Goal: Information Seeking & Learning: Learn about a topic

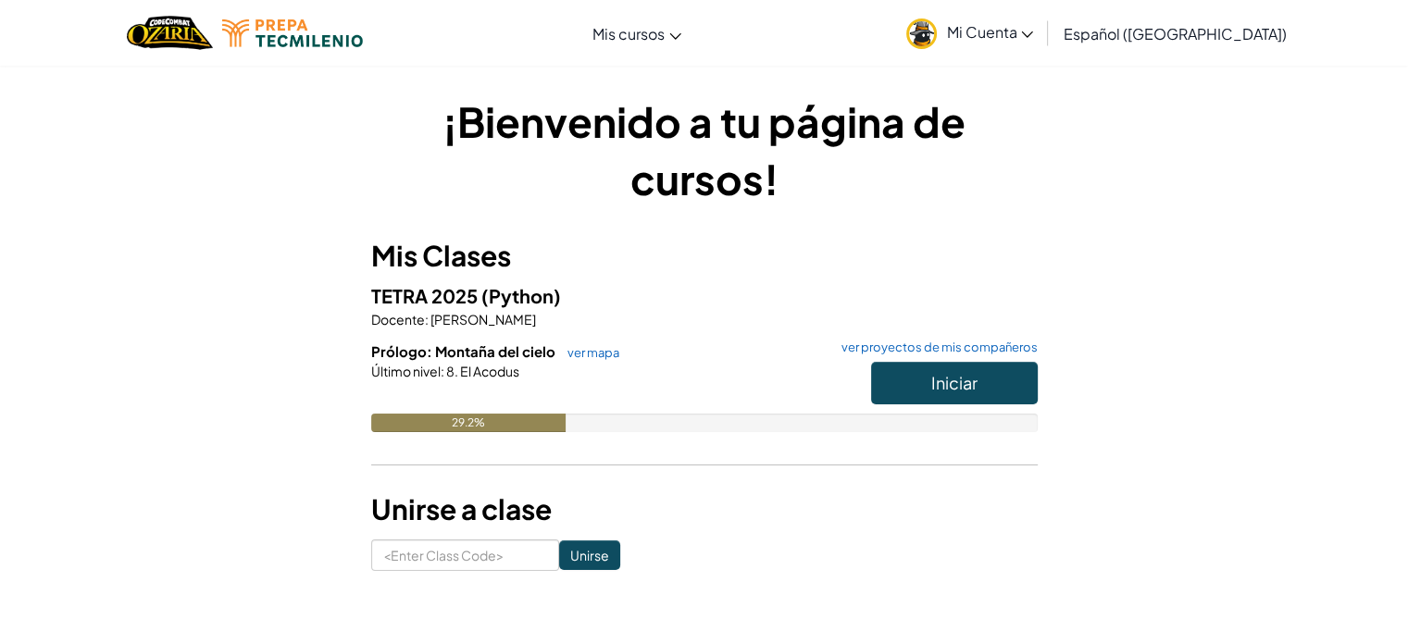
click at [937, 358] on h6 "Prólogo: Montaña del cielo ver mapa ver proyectos de mis compañeros" at bounding box center [704, 352] width 666 height 20
click at [931, 373] on span "Iniciar" at bounding box center [954, 382] width 46 height 21
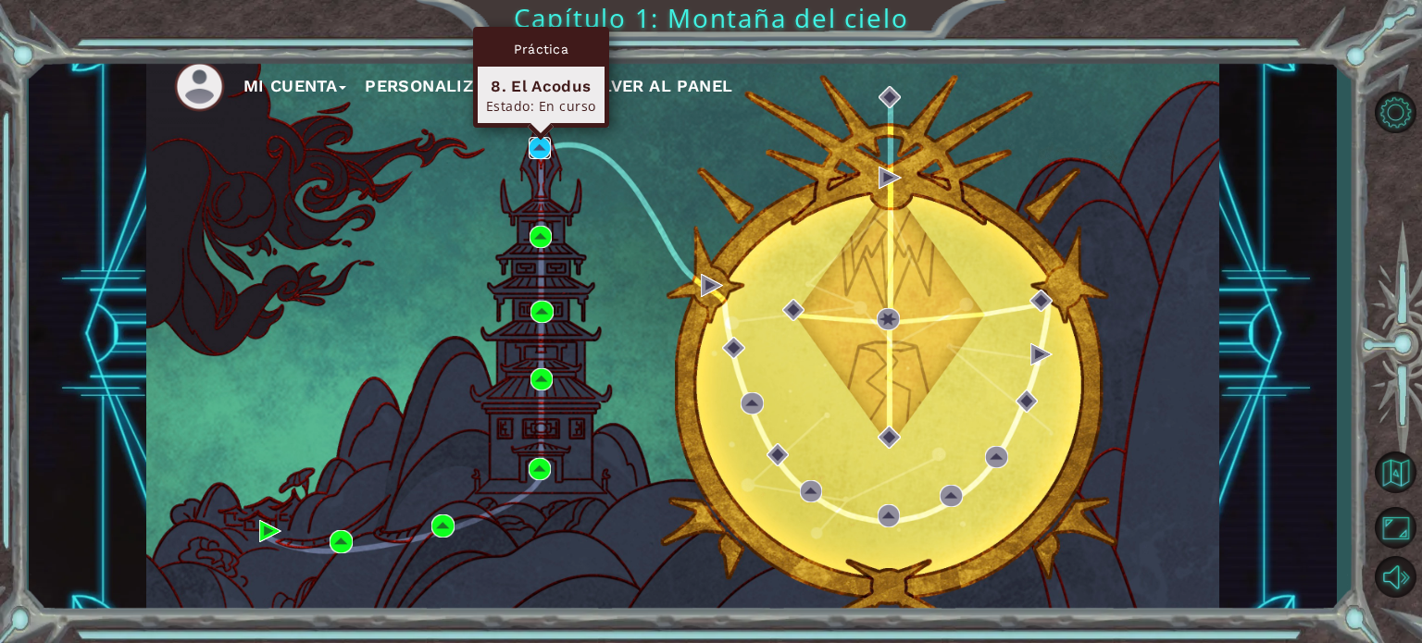
click at [545, 147] on img at bounding box center [540, 148] width 22 height 22
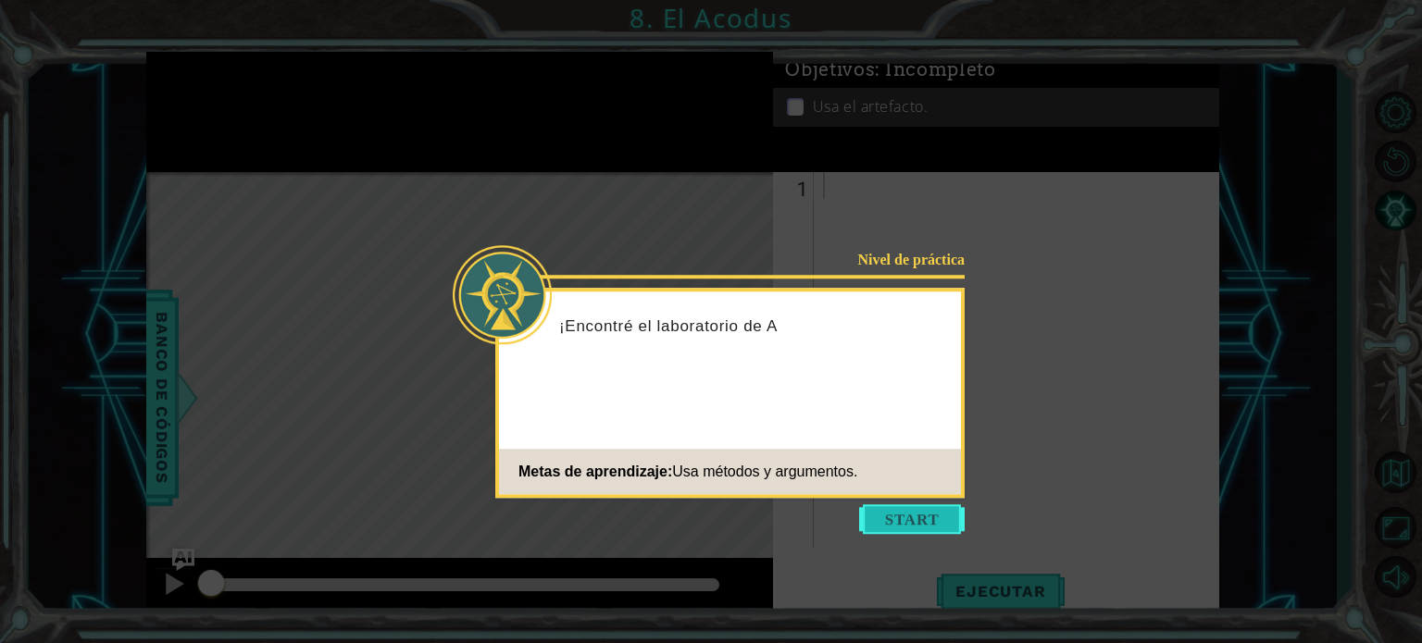
click at [911, 525] on button "Start" at bounding box center [912, 519] width 106 height 30
click at [930, 509] on button "Start" at bounding box center [912, 519] width 106 height 30
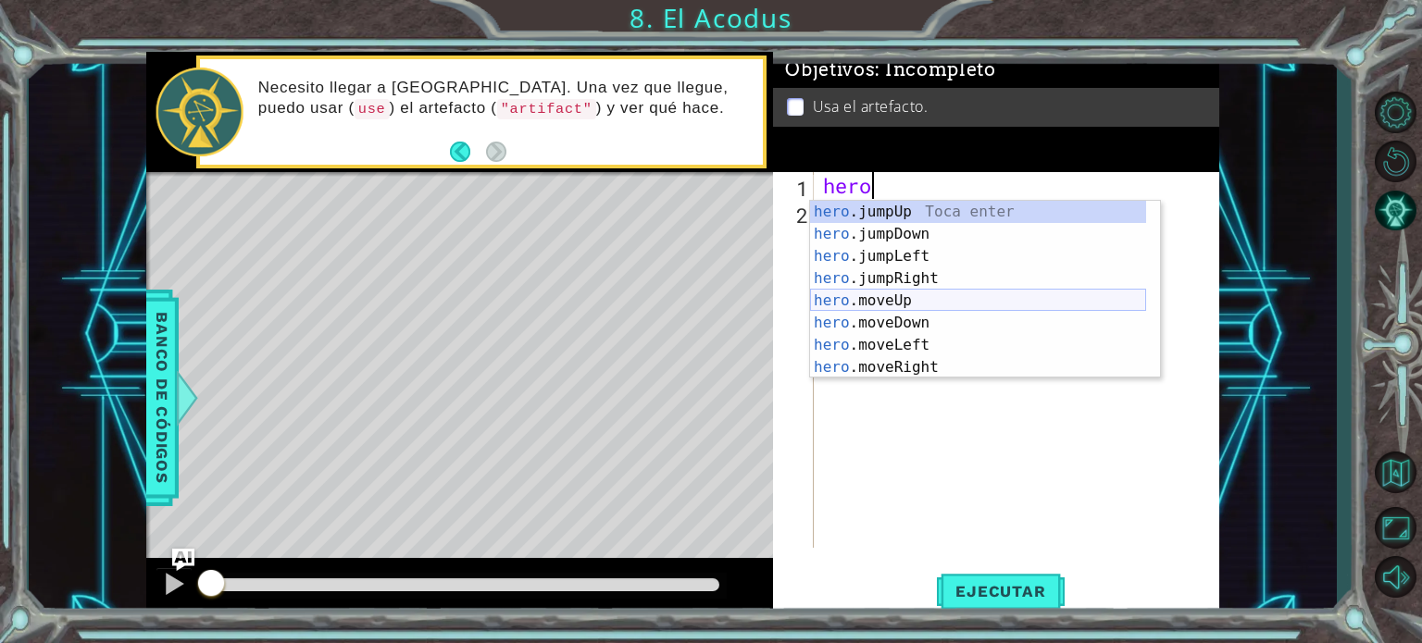
click at [935, 306] on div "hero .jumpUp Toca enter hero .jumpDown Toca enter hero .jumpLeft Toca enter her…" at bounding box center [978, 312] width 336 height 222
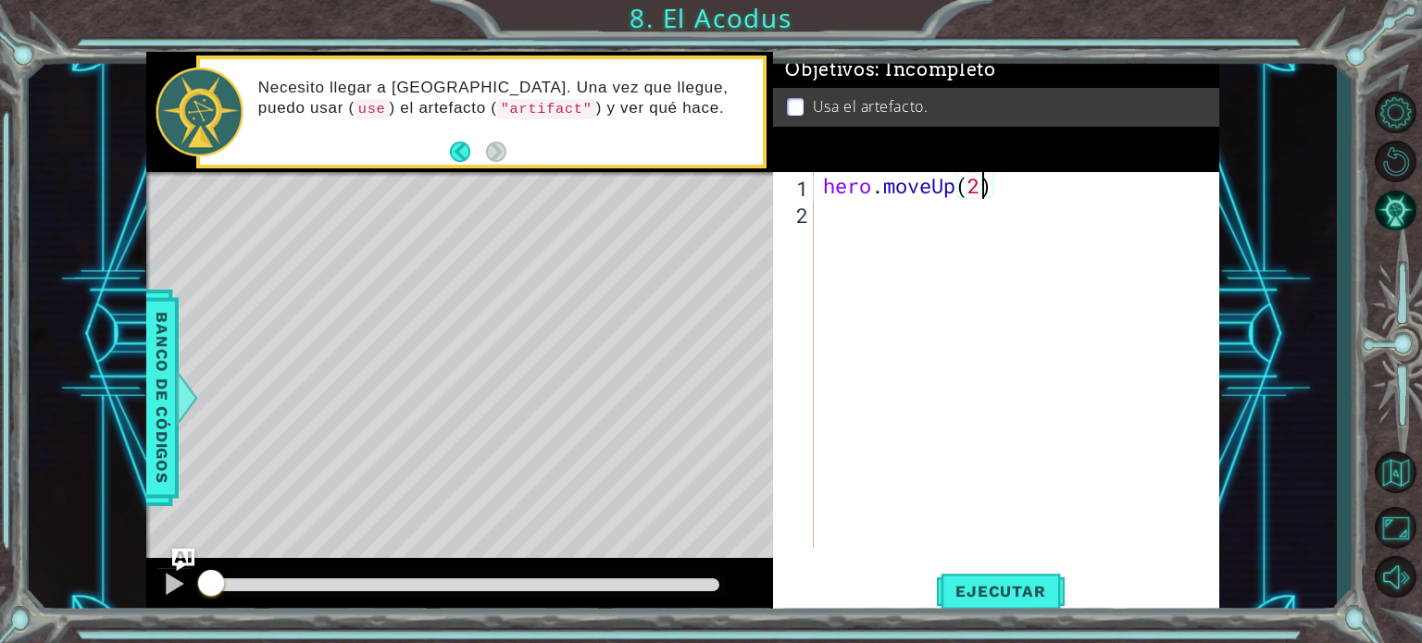
scroll to position [0, 7]
type textarea "hero.moveUp(2)"
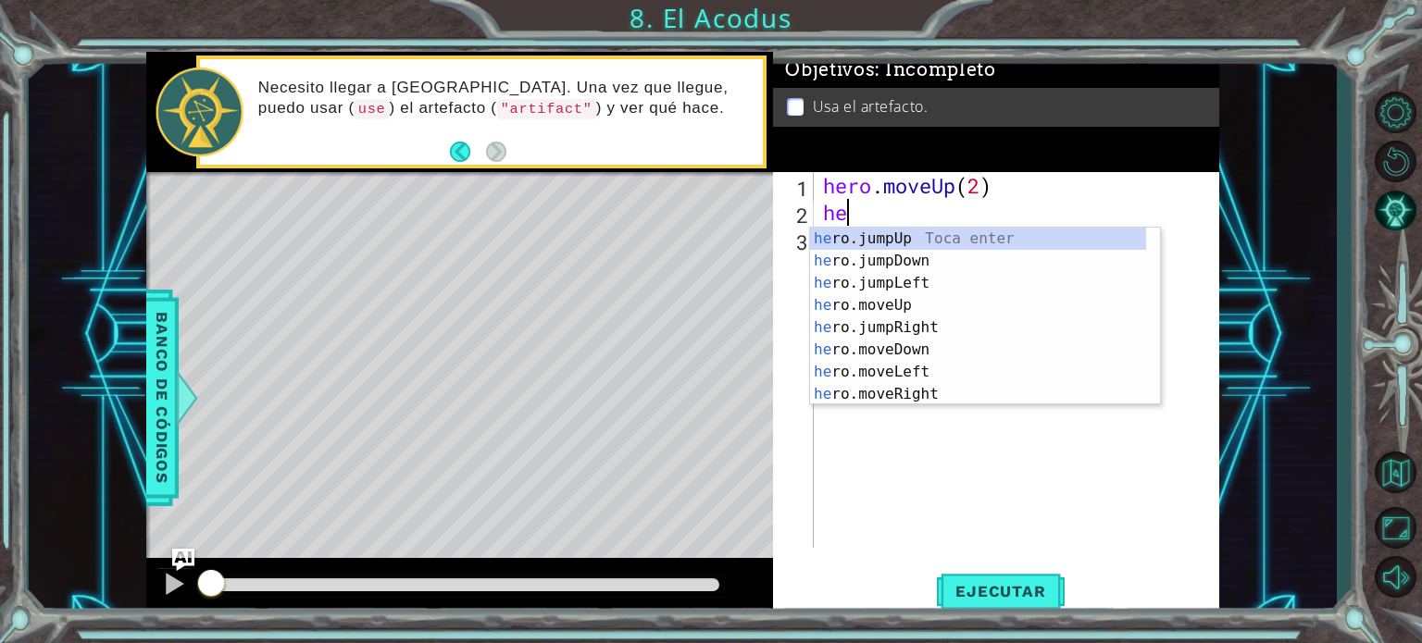
scroll to position [0, 0]
type textarea "hero"
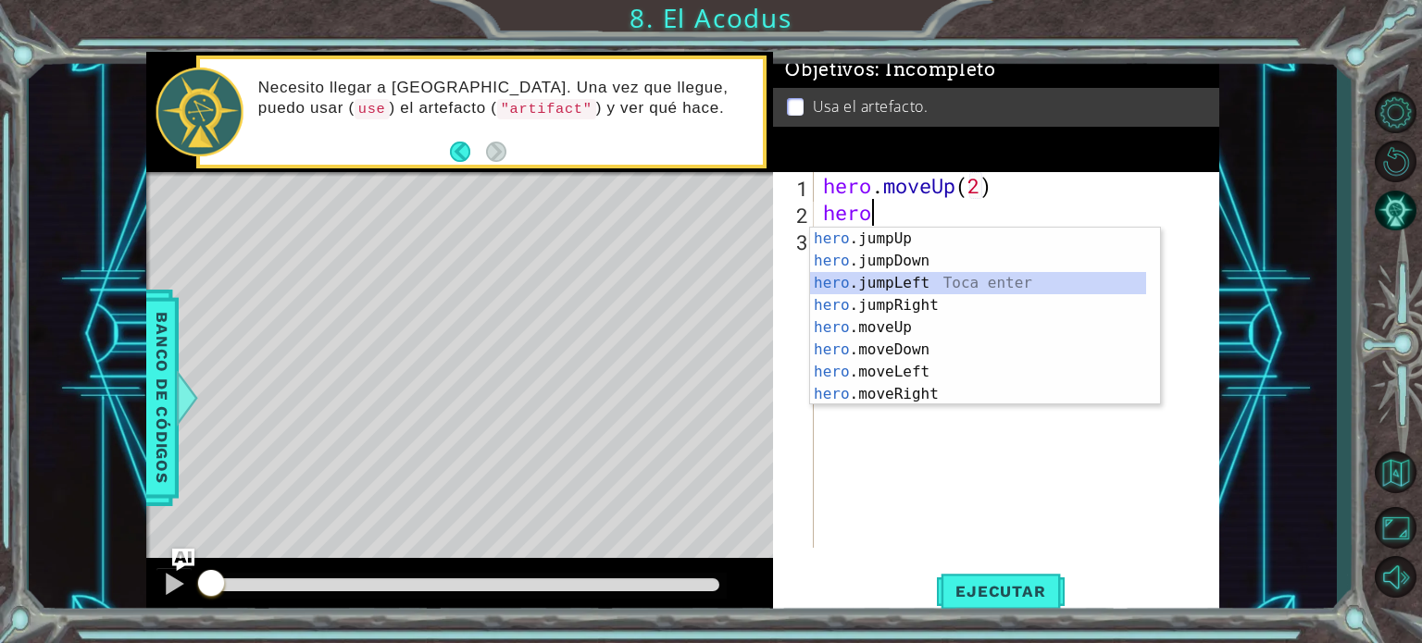
click at [893, 280] on div "hero .jumpUp Toca enter hero .jumpDown Toca enter hero .jumpLeft Toca enter her…" at bounding box center [978, 339] width 336 height 222
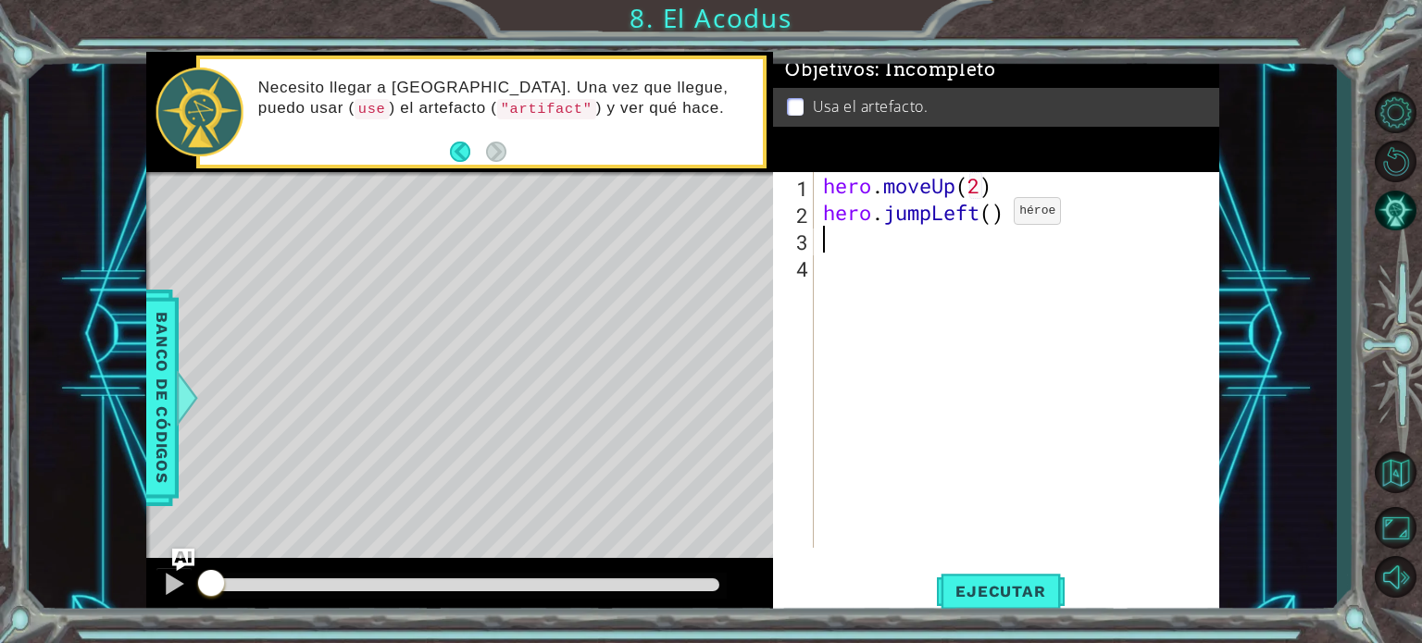
click at [984, 216] on div "hero . moveUp ( 2 ) hero . jumpLeft ( )" at bounding box center [1021, 387] width 405 height 430
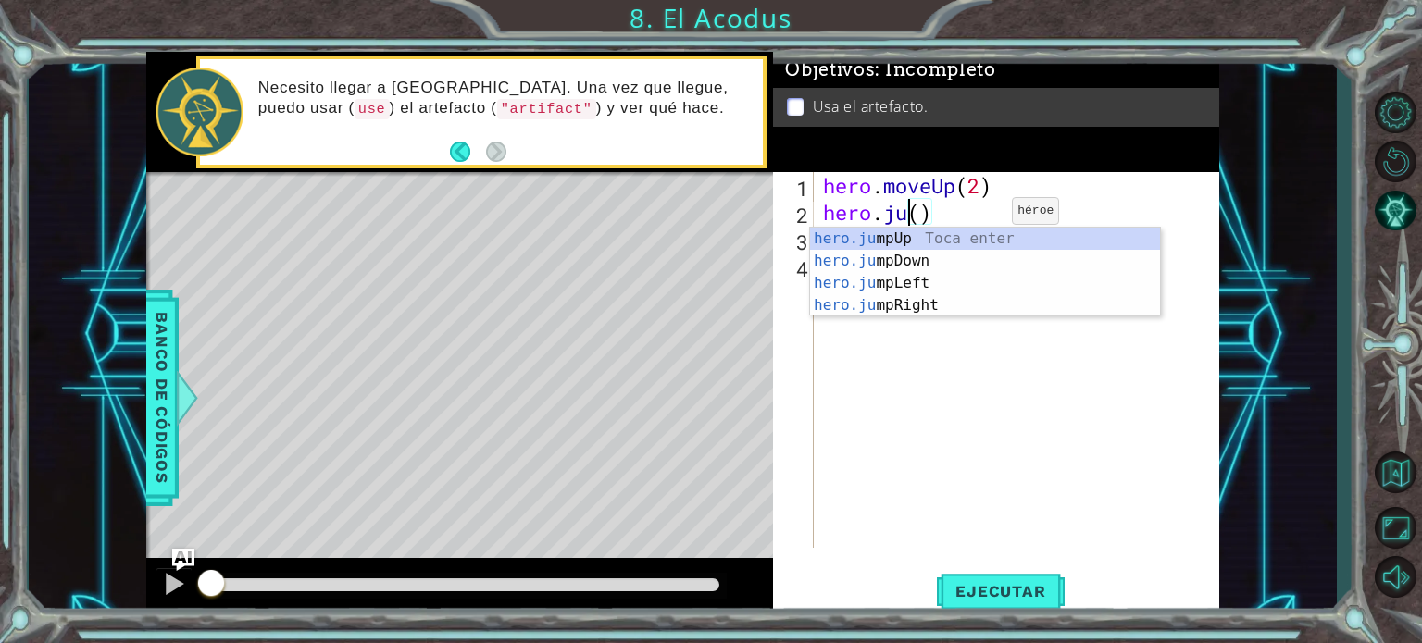
scroll to position [0, 3]
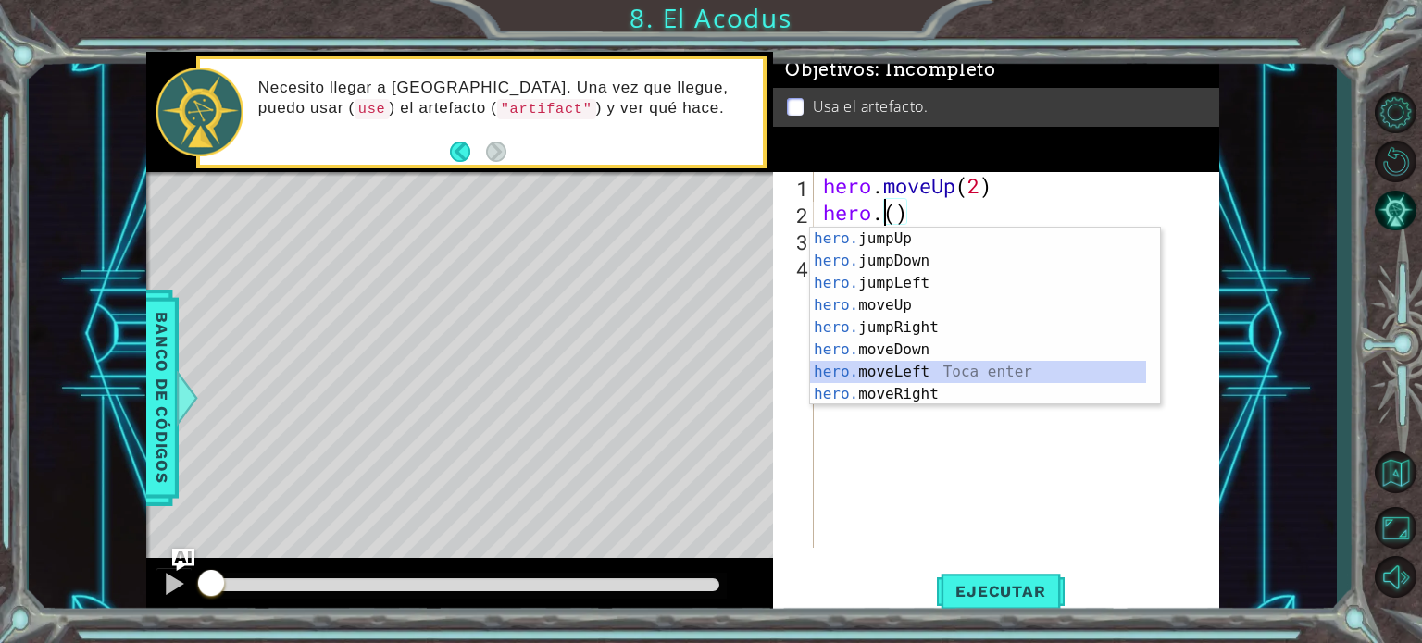
click at [918, 367] on div "hero. jumpUp Toca enter hero. jumpDown Toca enter hero. jumpLeft Toca enter her…" at bounding box center [978, 339] width 336 height 222
type textarea "hero.moveLeft(1)"
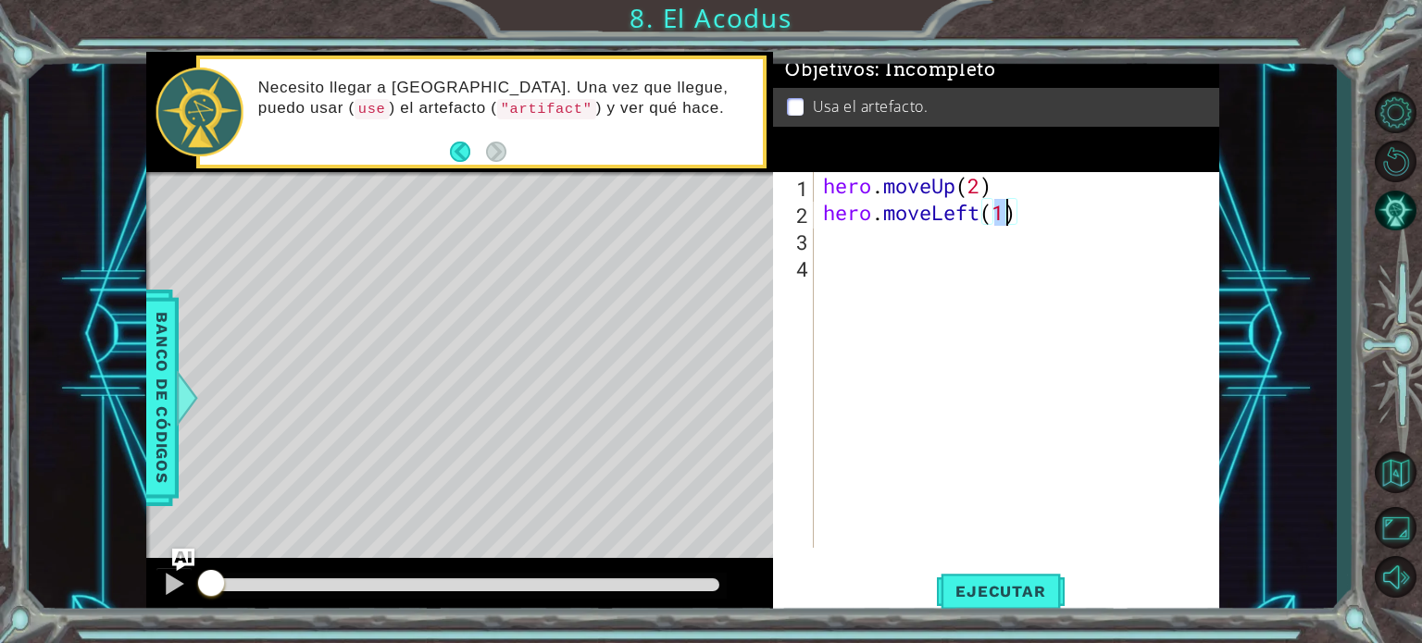
click at [1040, 263] on div "hero . moveUp ( 2 ) hero . moveLeft ( 1 )" at bounding box center [1021, 387] width 405 height 430
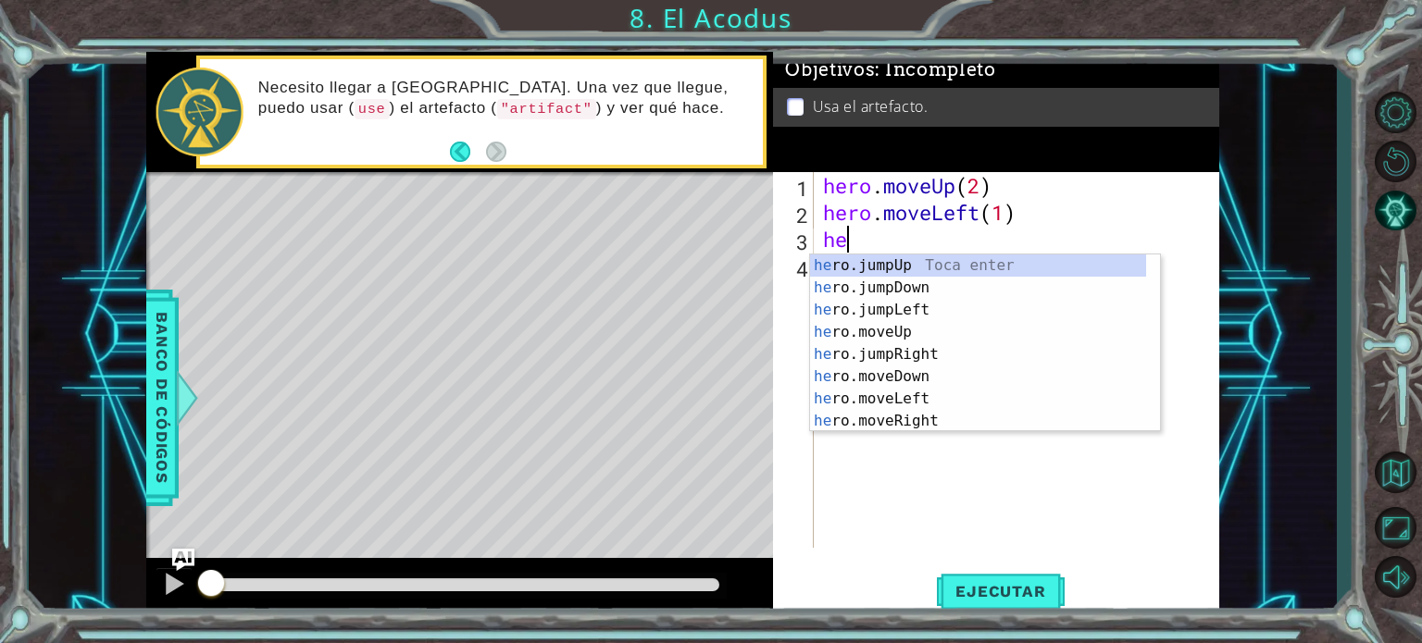
scroll to position [0, 0]
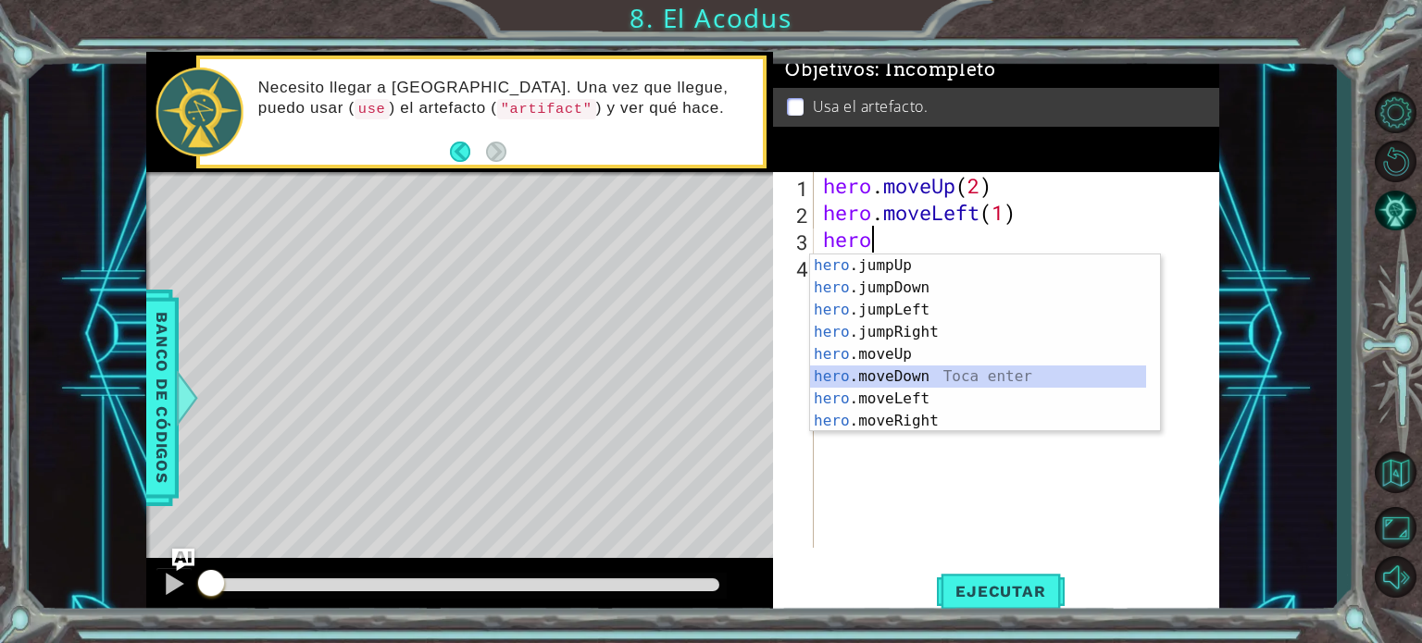
click at [896, 384] on div "hero .jumpUp Toca enter hero .jumpDown Toca enter hero .jumpLeft Toca enter her…" at bounding box center [978, 366] width 336 height 222
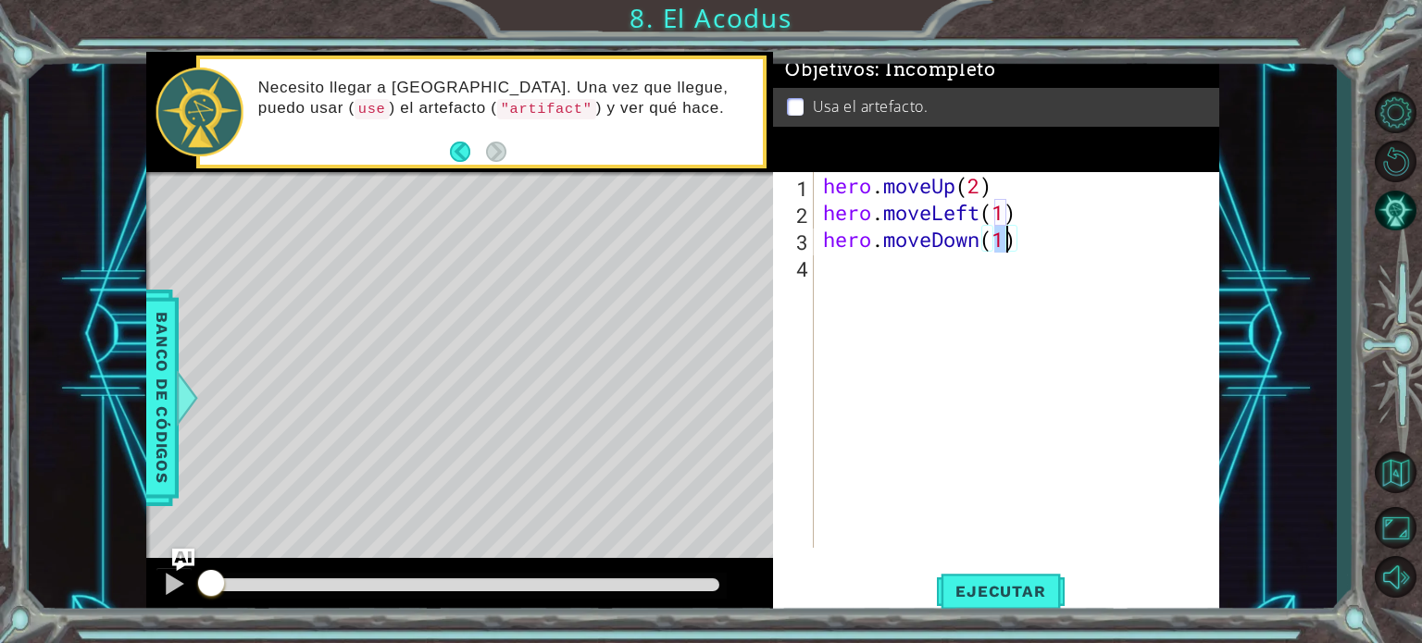
type textarea "hero.moveDown(2)"
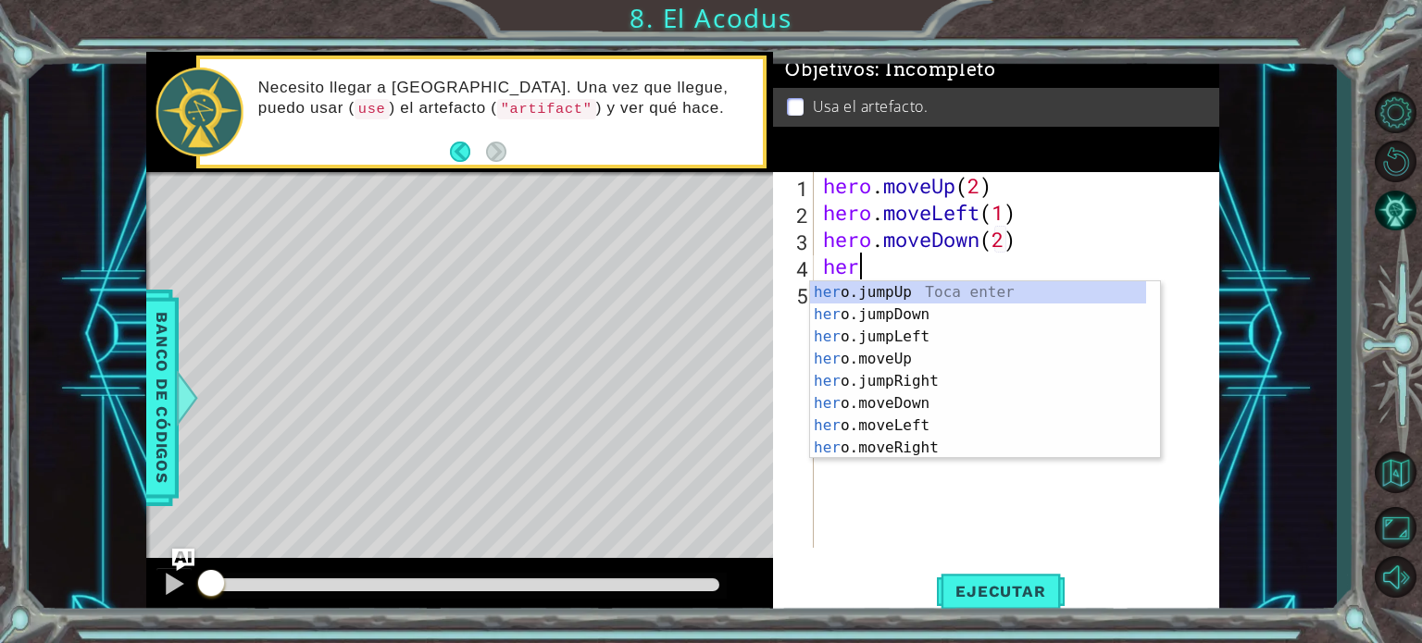
type textarea "hero"
click at [905, 342] on div "hero .jumpUp Toca enter hero .jumpDown Toca enter hero .jumpLeft Toca enter her…" at bounding box center [978, 392] width 336 height 222
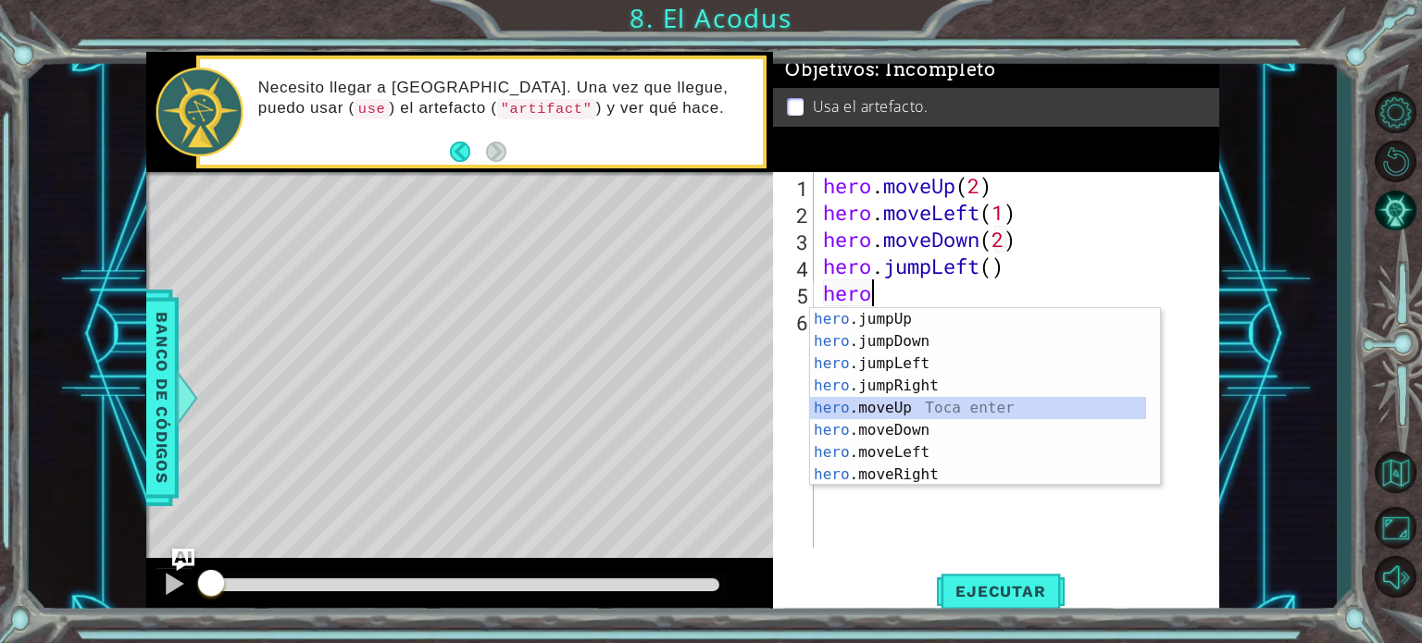
click at [918, 411] on div "hero .jumpUp Toca enter hero .jumpDown Toca enter hero .jumpLeft Toca enter her…" at bounding box center [978, 419] width 336 height 222
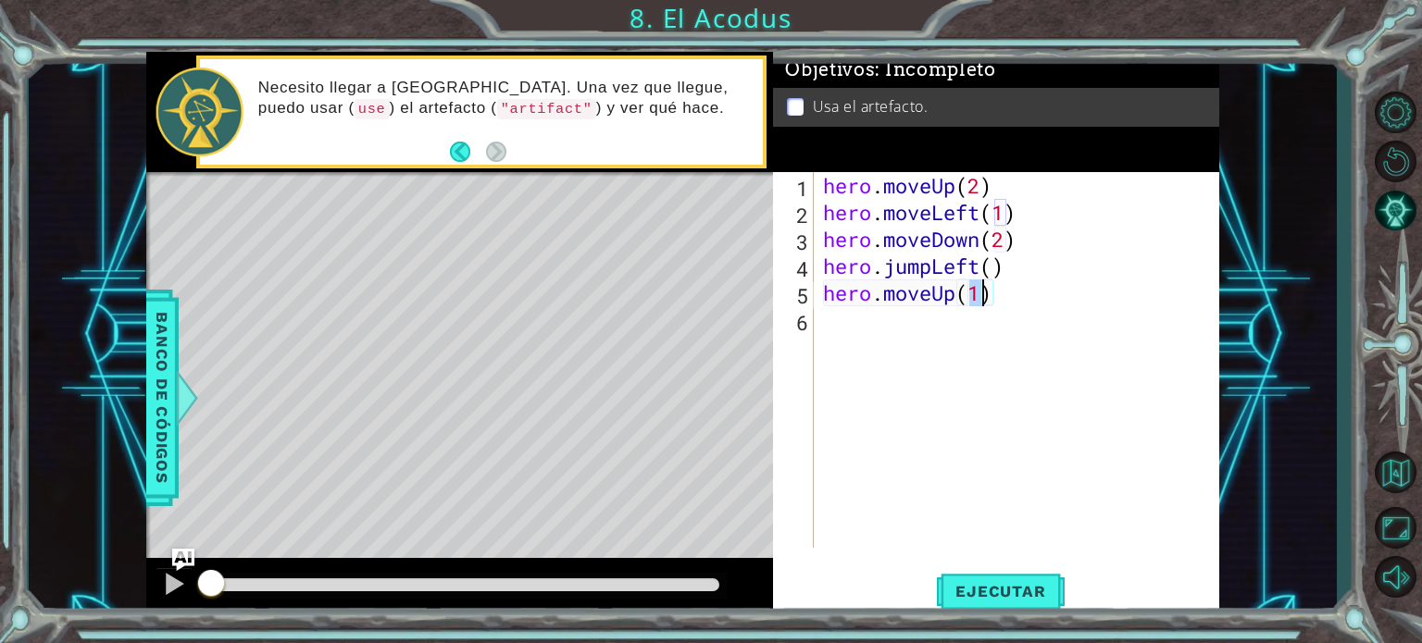
type textarea "hero.moveUp(2)"
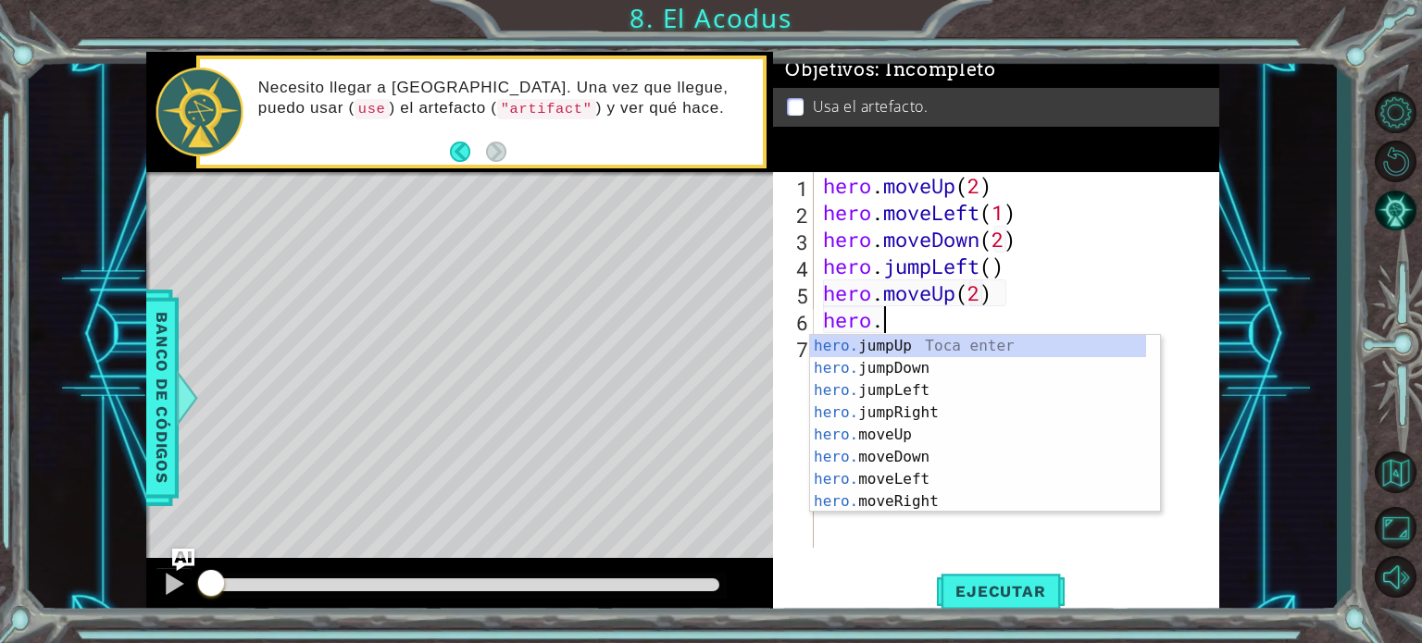
scroll to position [0, 1]
click at [882, 494] on div "hero. jumpUp Toca enter hero. jumpDown Toca enter hero. jumpLeft Toca enter her…" at bounding box center [978, 446] width 336 height 222
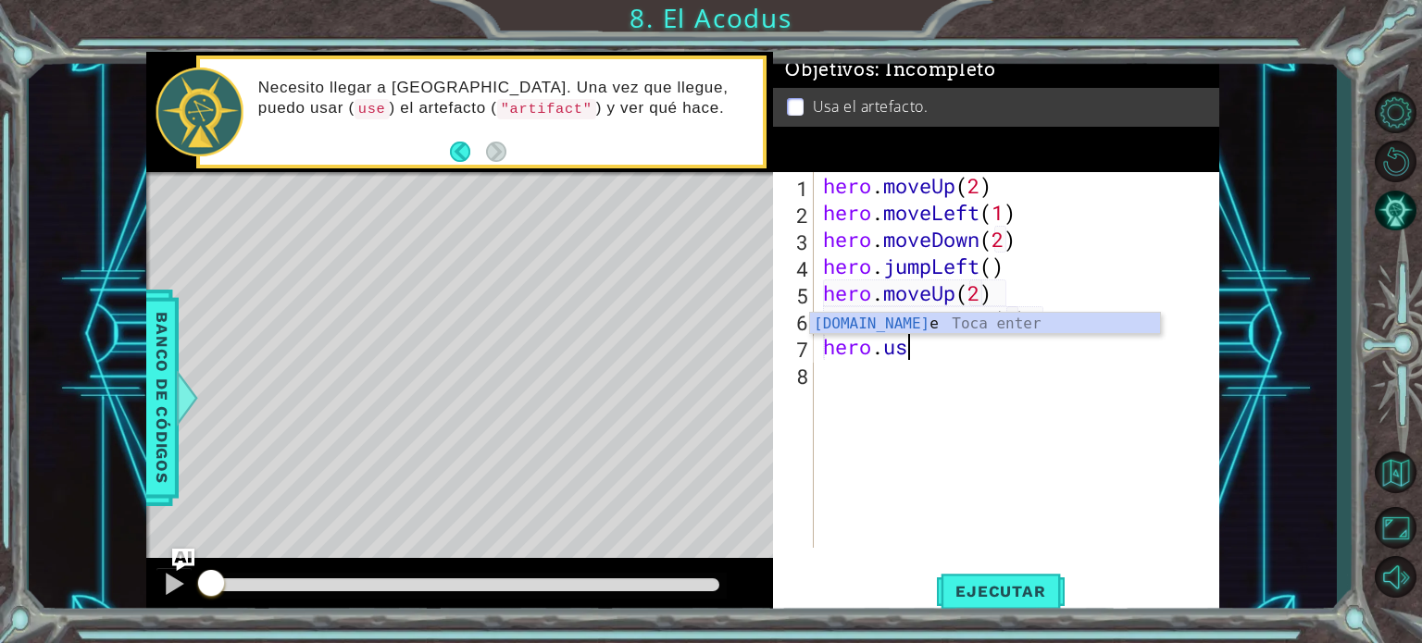
scroll to position [0, 12]
click at [915, 315] on div "hero.use Toca enter" at bounding box center [985, 346] width 350 height 67
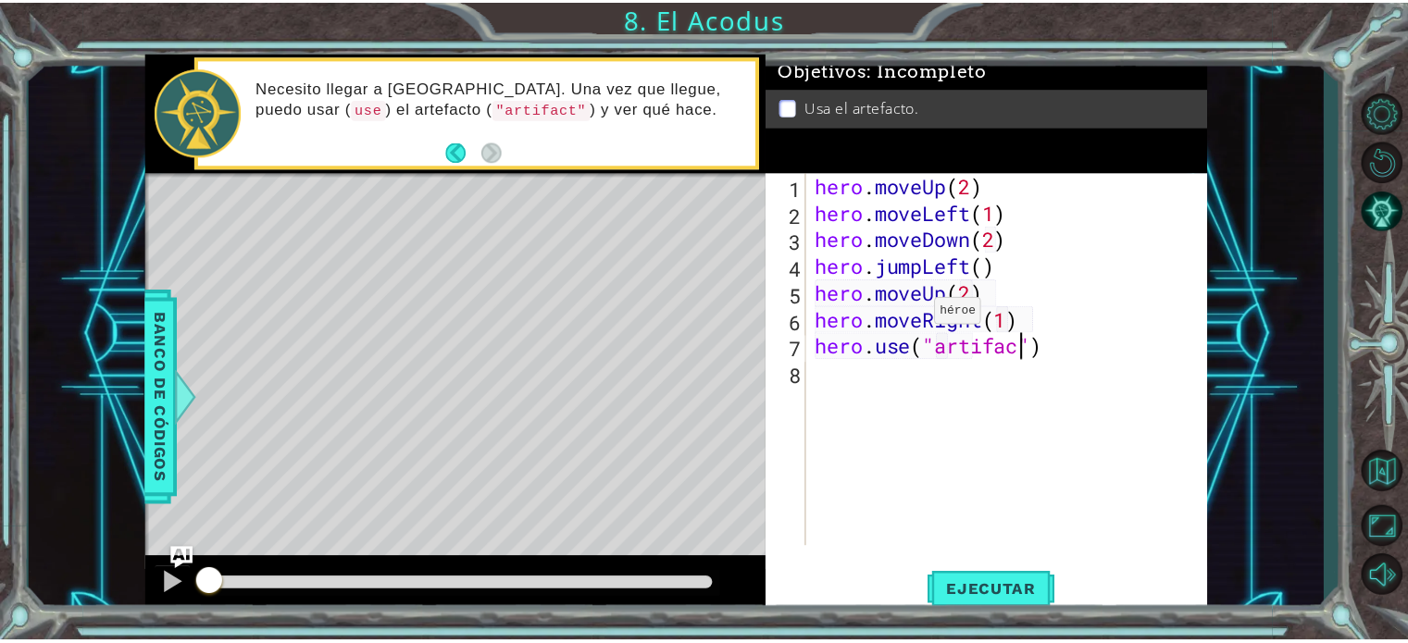
scroll to position [0, 9]
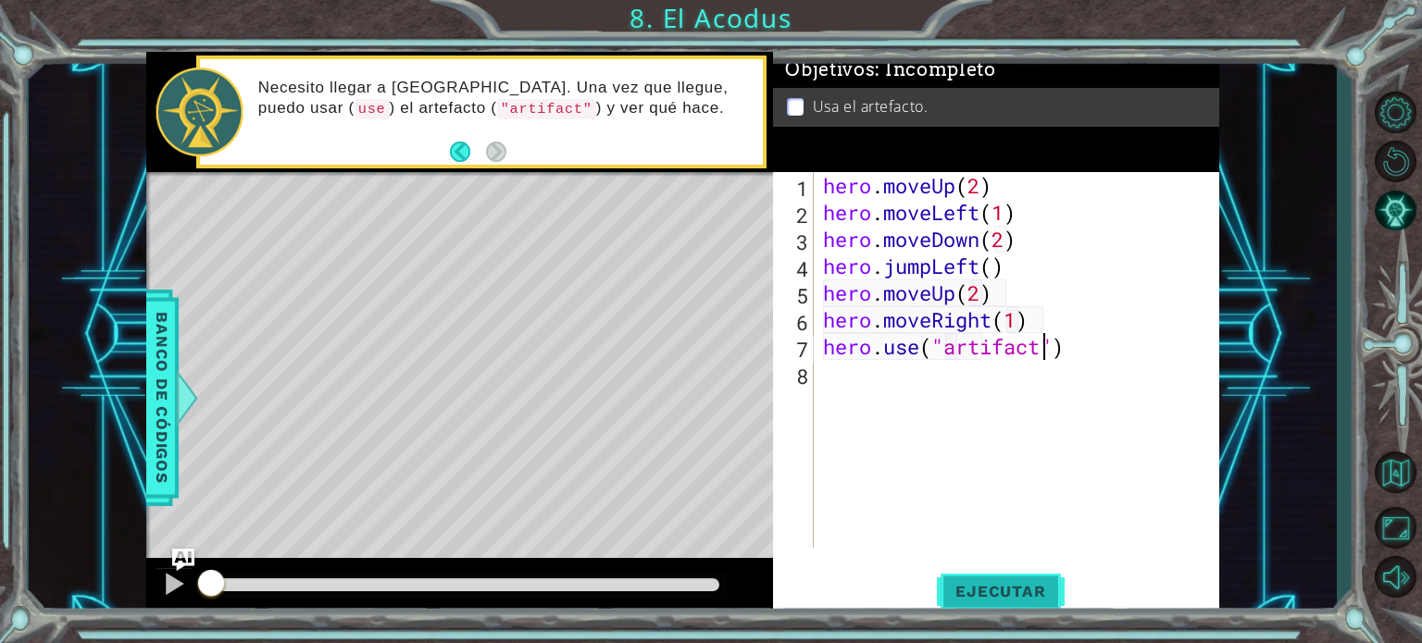
type textarea "hero.use("artifact")"
click at [1016, 600] on span "Ejecutar" at bounding box center [1000, 591] width 127 height 19
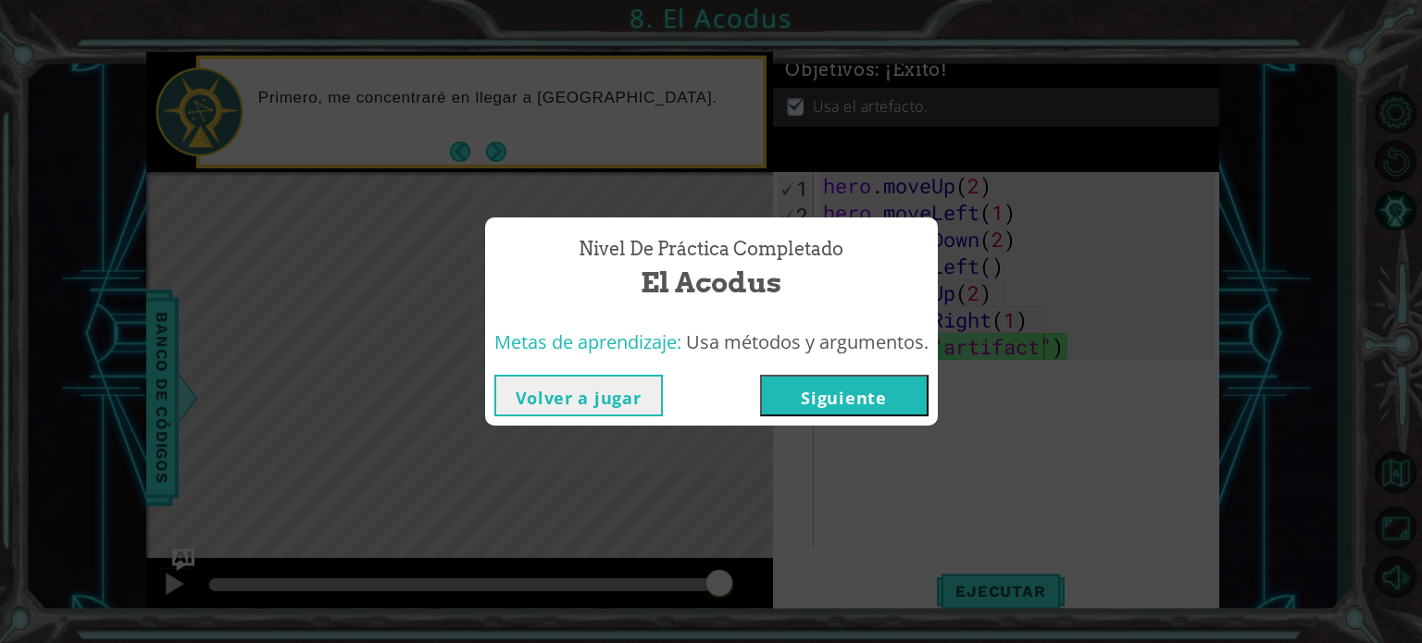
click at [826, 395] on button "Siguiente" at bounding box center [844, 396] width 168 height 42
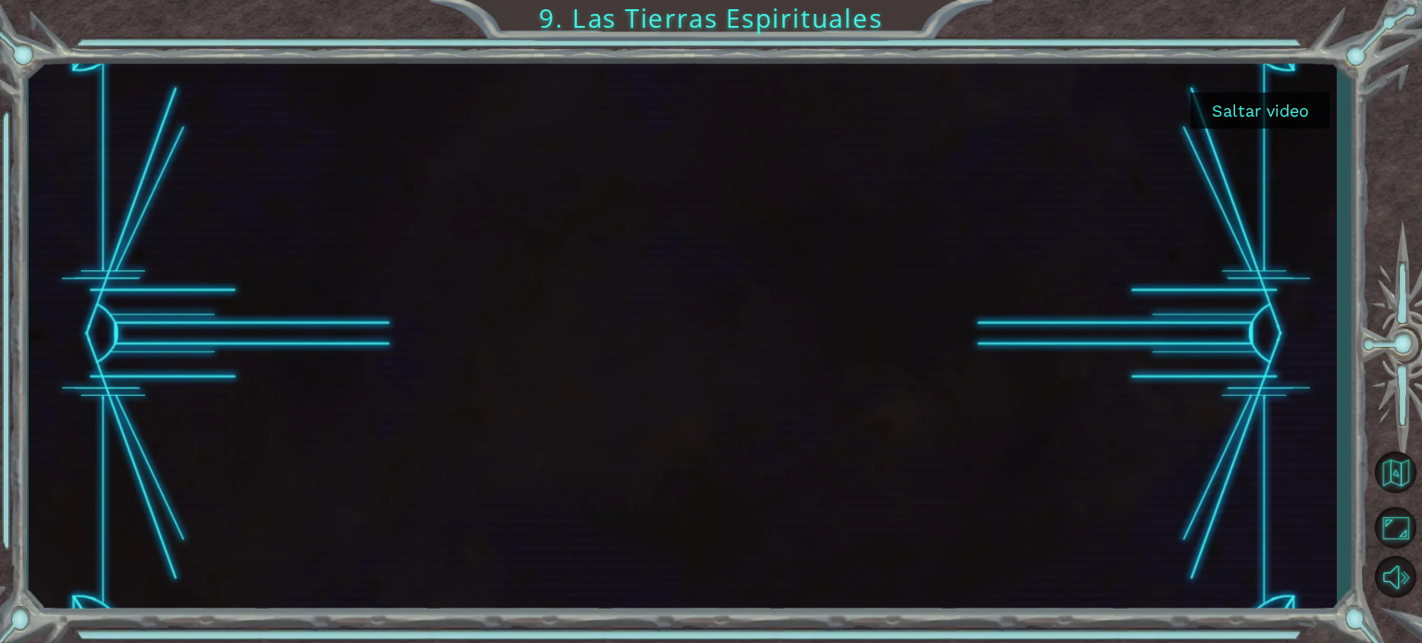
click at [1216, 116] on button "Saltar video" at bounding box center [1259, 111] width 139 height 36
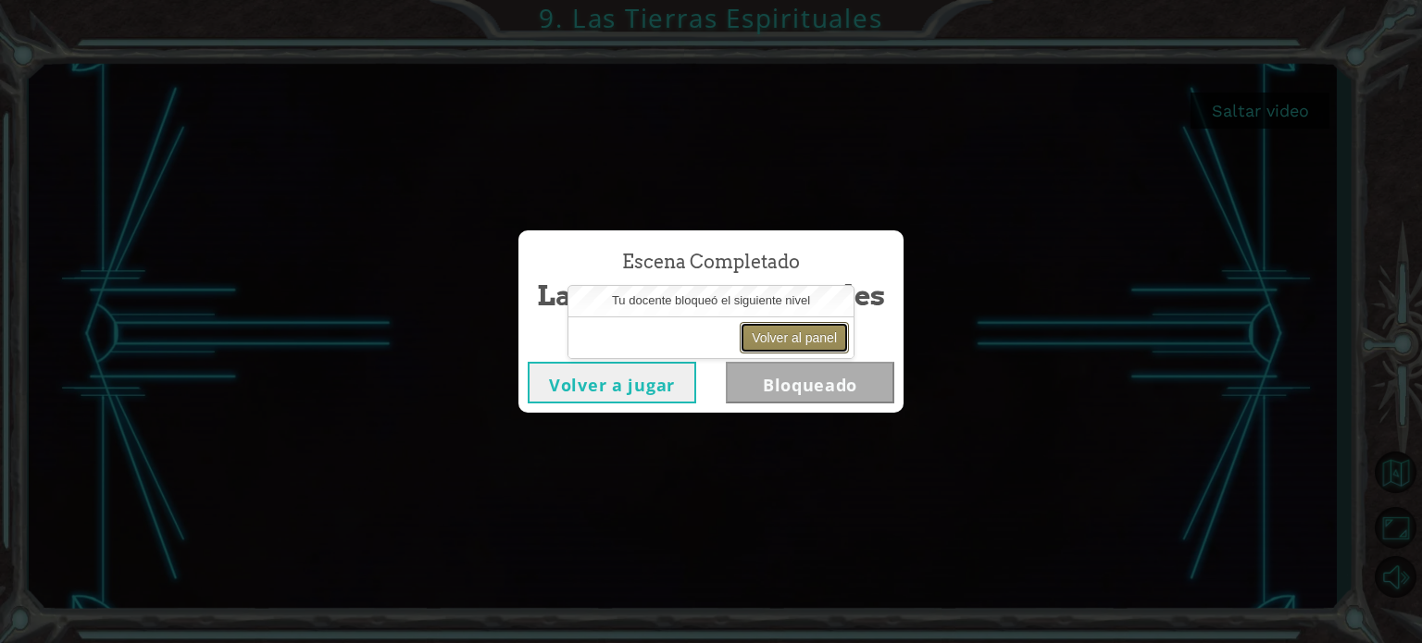
click at [775, 342] on button "Volver al panel" at bounding box center [794, 337] width 109 height 31
